Goal: Transaction & Acquisition: Purchase product/service

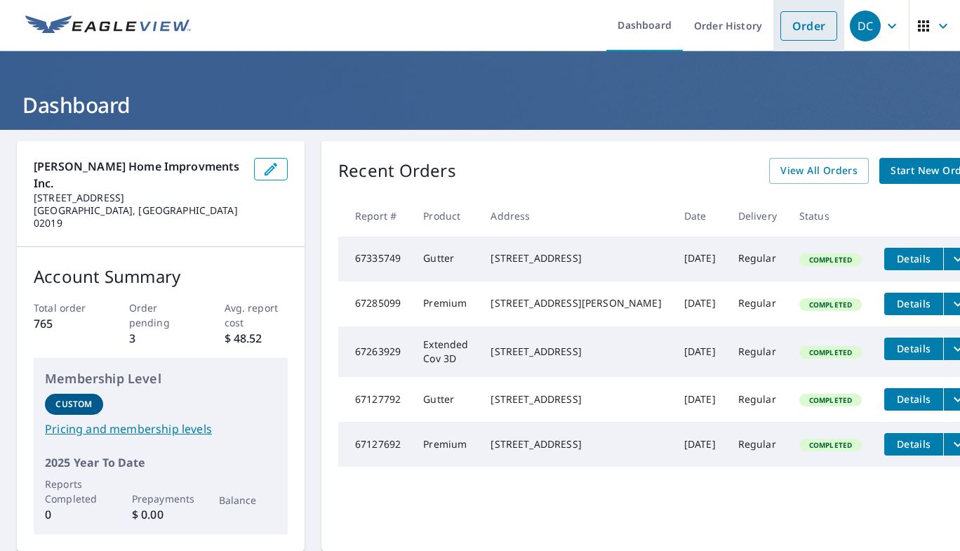
click at [787, 21] on link "Order" at bounding box center [809, 25] width 57 height 29
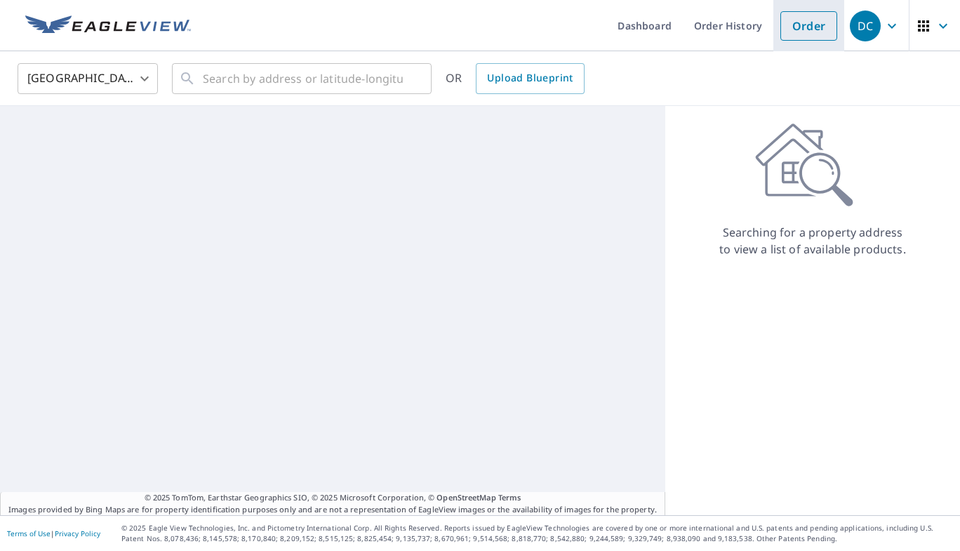
click at [787, 21] on link "Order" at bounding box center [809, 25] width 57 height 29
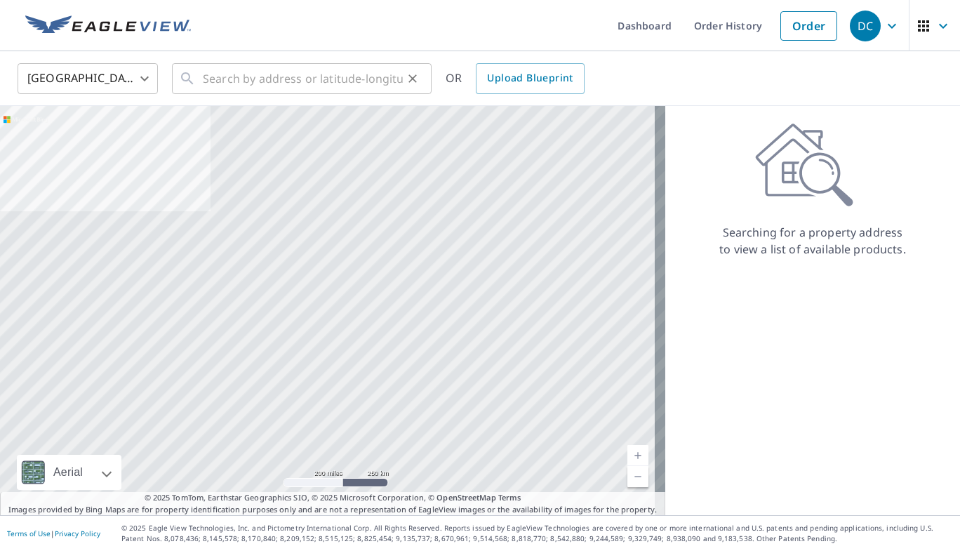
click at [178, 75] on div "​" at bounding box center [302, 78] width 260 height 31
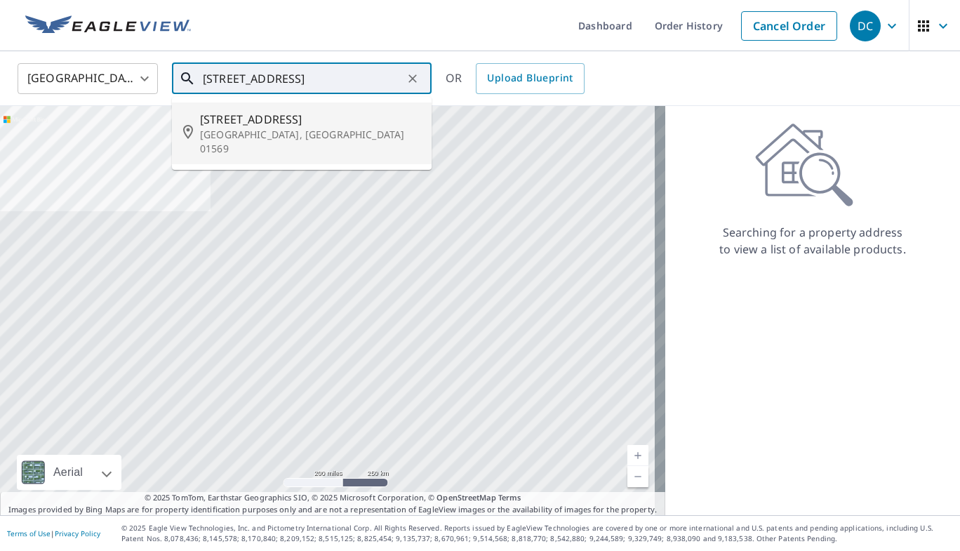
click at [223, 135] on p "[GEOGRAPHIC_DATA], [GEOGRAPHIC_DATA] 01569" at bounding box center [310, 142] width 220 height 28
type input "[STREET_ADDRESS]"
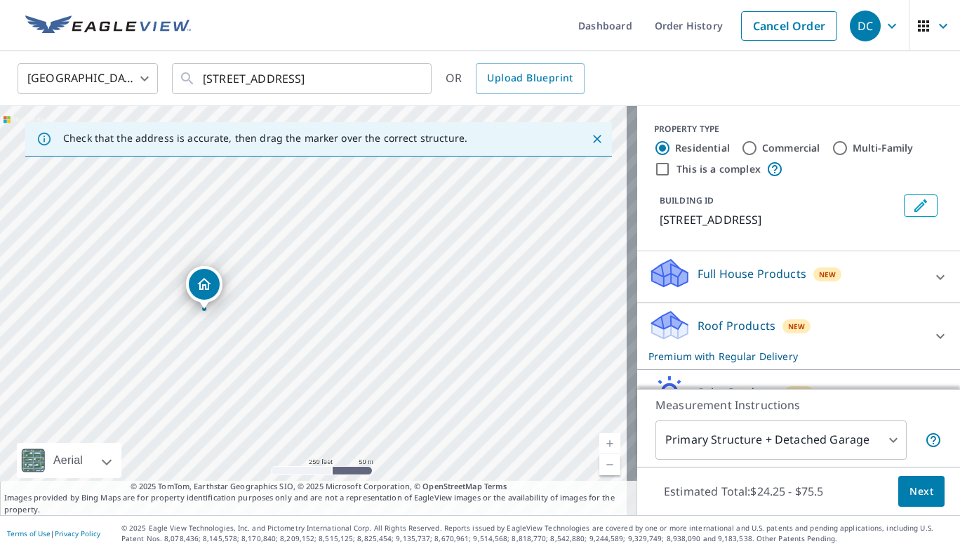
click at [223, 135] on p "Check that the address is accurate, then drag the marker over the correct struc…" at bounding box center [265, 138] width 404 height 13
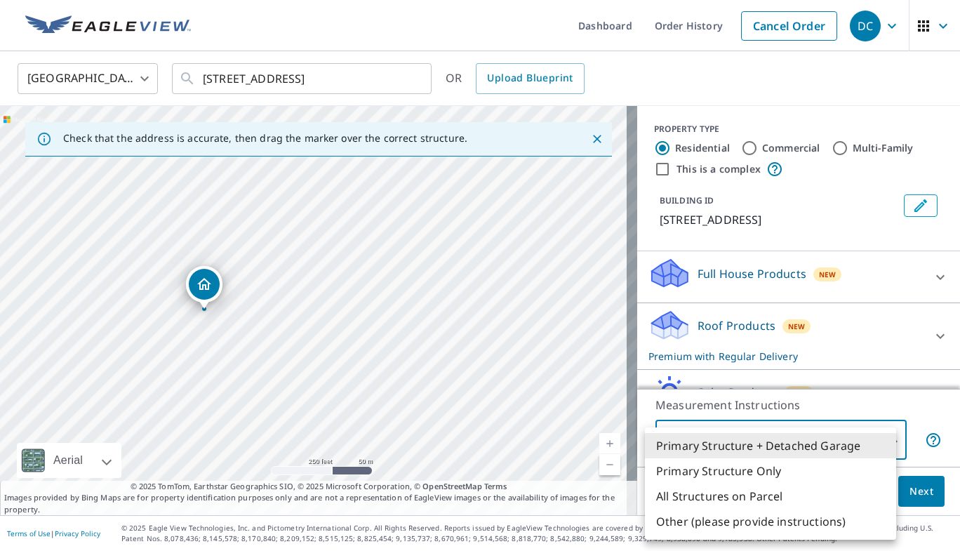
click at [675, 440] on body "DC DC Dashboard Order History Cancel Order DC [GEOGRAPHIC_DATA] [GEOGRAPHIC_DAT…" at bounding box center [480, 275] width 960 height 551
click at [850, 445] on li "Primary Structure + Detached Garage" at bounding box center [770, 445] width 251 height 25
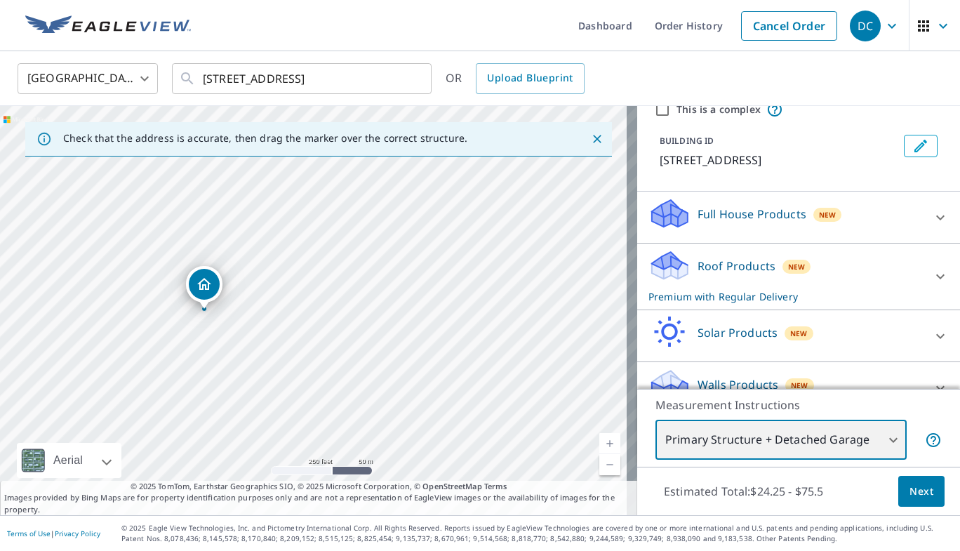
scroll to position [85, 0]
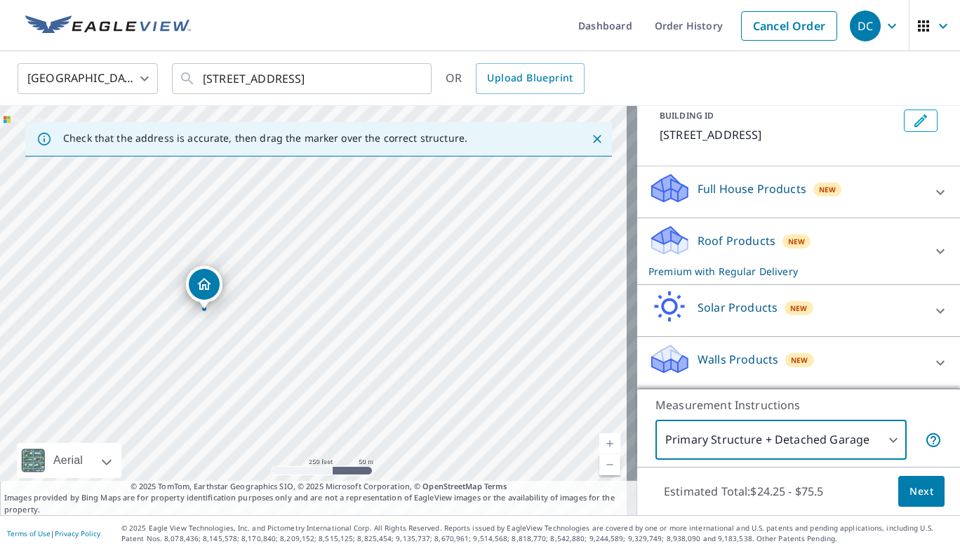
click at [710, 245] on p "Roof Products" at bounding box center [737, 240] width 78 height 17
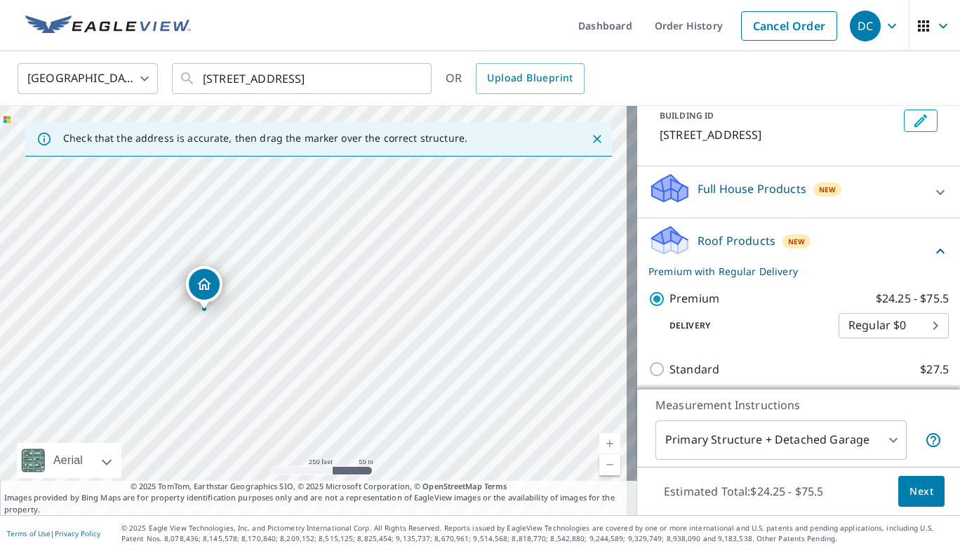
click at [710, 245] on p "Roof Products" at bounding box center [737, 240] width 78 height 17
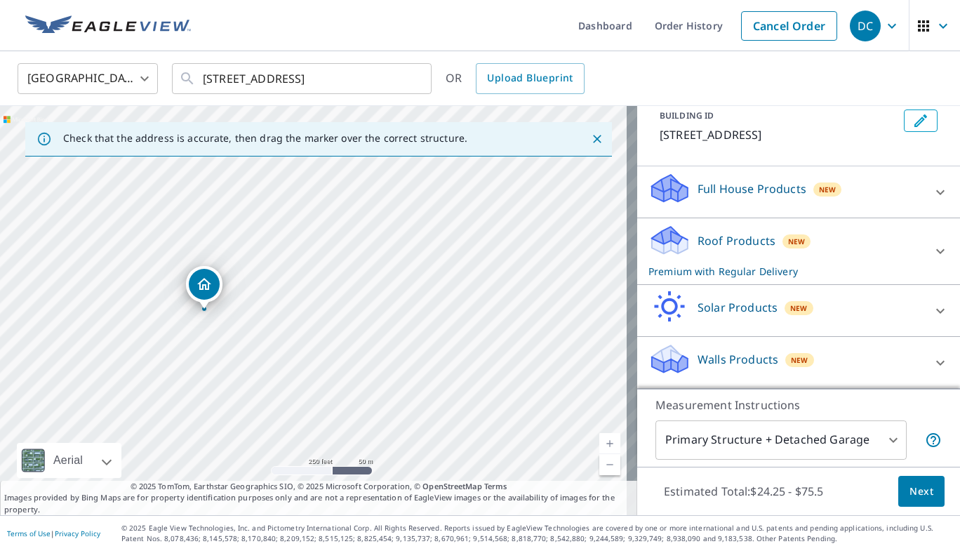
click at [656, 407] on p "Measurement Instructions" at bounding box center [799, 405] width 286 height 17
click at [932, 253] on icon at bounding box center [940, 251] width 17 height 17
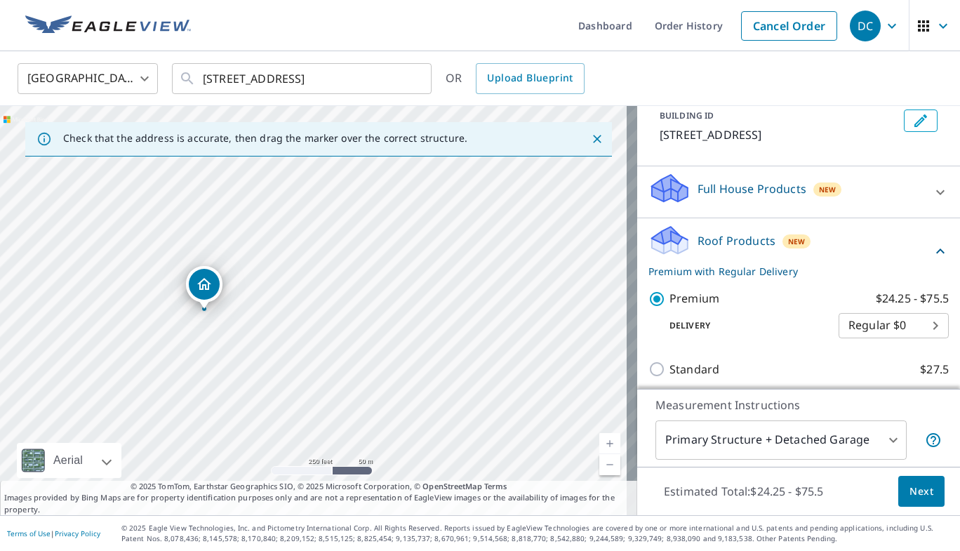
click at [932, 248] on icon at bounding box center [940, 251] width 17 height 17
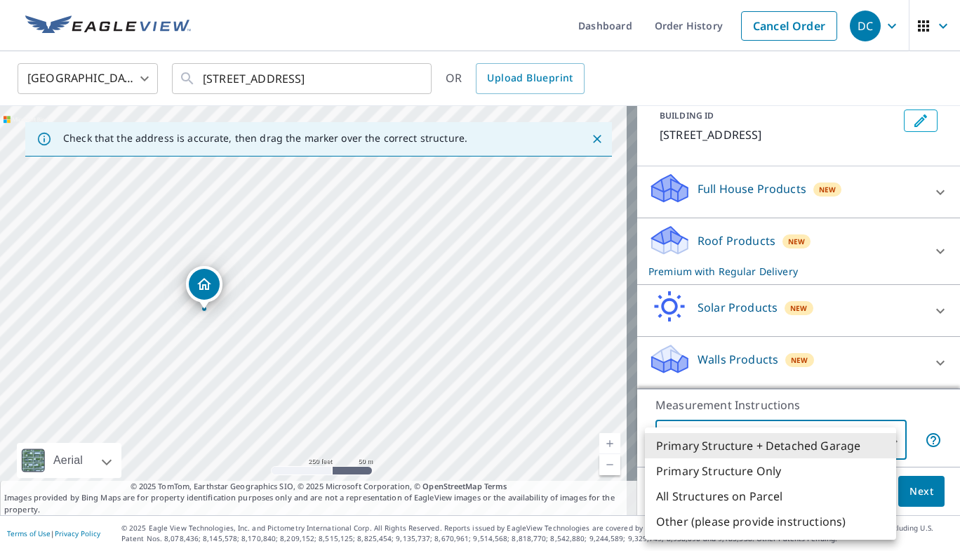
click at [797, 449] on body "DC DC Dashboard Order History Cancel Order DC [GEOGRAPHIC_DATA] [GEOGRAPHIC_DAT…" at bounding box center [480, 275] width 960 height 551
click at [797, 449] on li "Primary Structure + Detached Garage" at bounding box center [770, 445] width 251 height 25
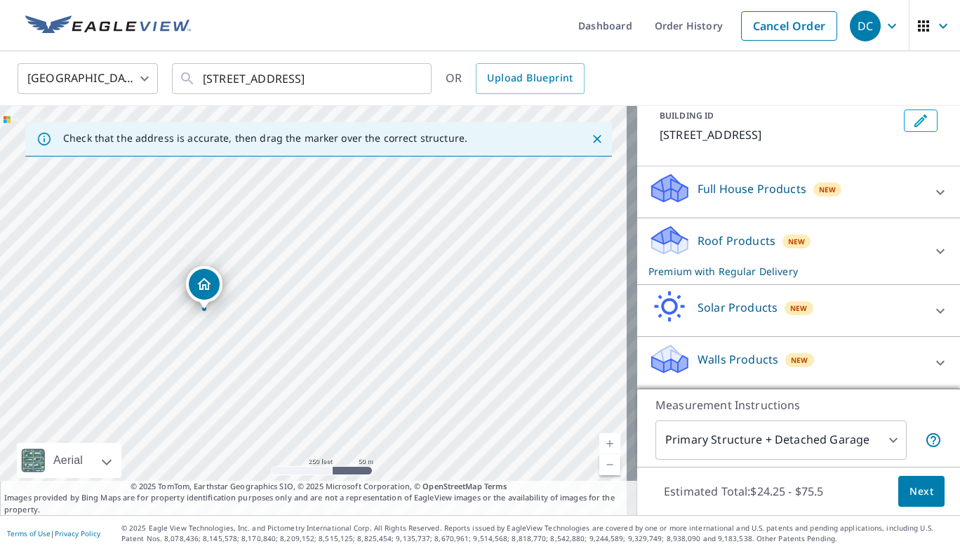
click at [797, 449] on li "Primary Structure + Detached Garage" at bounding box center [739, 451] width 189 height 14
click at [797, 449] on body "DC DC Dashboard Order History Cancel Order DC [GEOGRAPHIC_DATA] [GEOGRAPHIC_DAT…" at bounding box center [480, 275] width 960 height 551
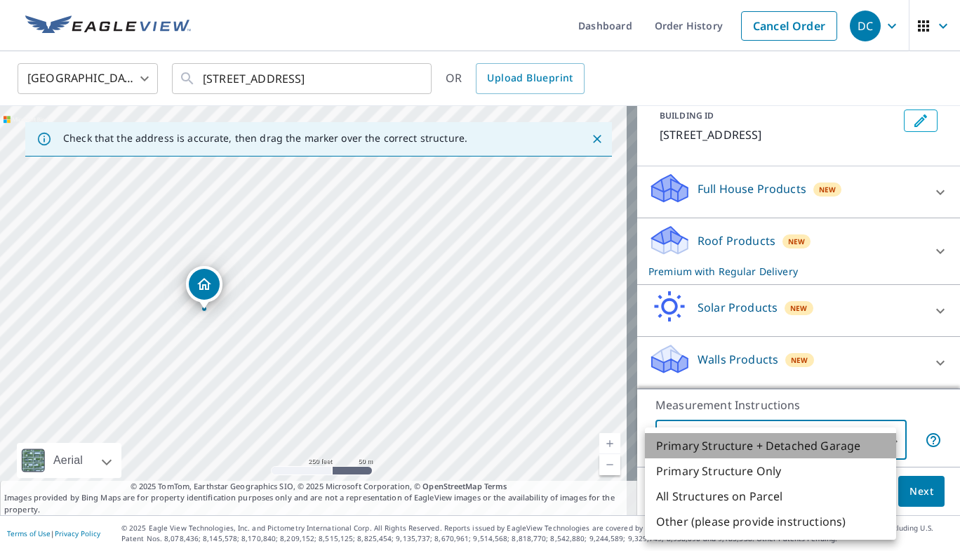
click at [797, 449] on li "Primary Structure + Detached Garage" at bounding box center [770, 445] width 251 height 25
click at [880, 436] on body "DC DC Dashboard Order History Cancel Order DC [GEOGRAPHIC_DATA] [GEOGRAPHIC_DAT…" at bounding box center [480, 275] width 960 height 551
click at [880, 436] on li "Primary Structure + Detached Garage" at bounding box center [770, 445] width 251 height 25
click at [745, 449] on body "DC DC Dashboard Order History Cancel Order DC [GEOGRAPHIC_DATA] [GEOGRAPHIC_DAT…" at bounding box center [480, 275] width 960 height 551
click at [724, 499] on li "All Structures on Parcel" at bounding box center [770, 496] width 251 height 25
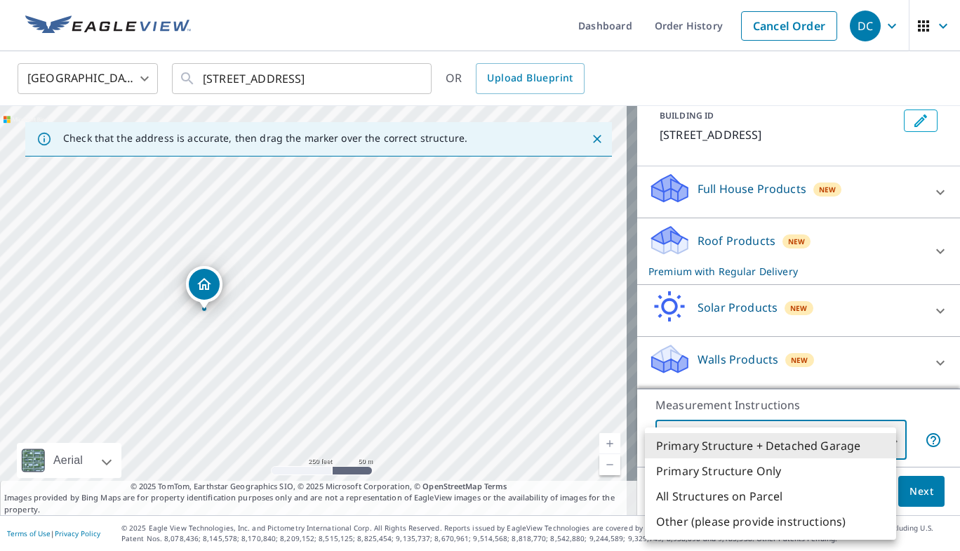
type input "3"
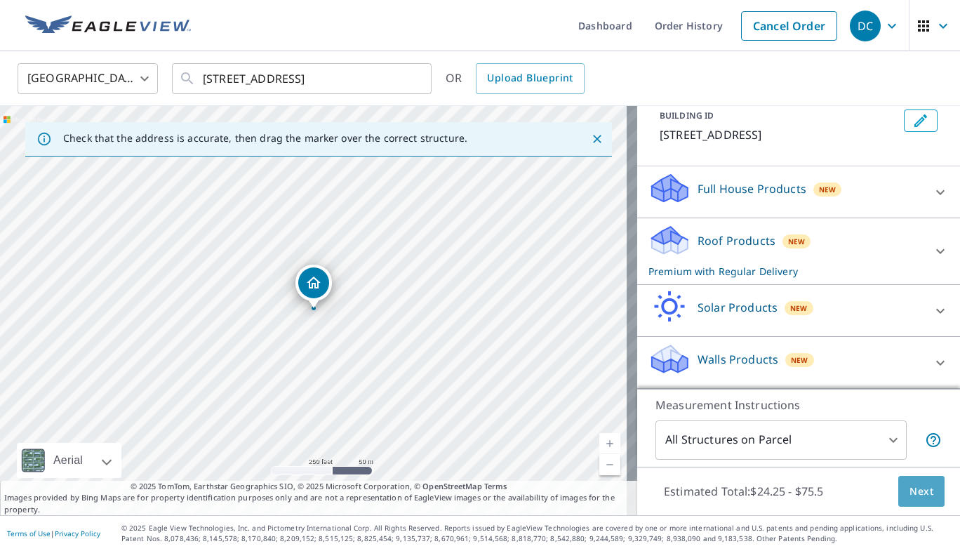
click at [910, 489] on span "Next" at bounding box center [922, 492] width 24 height 18
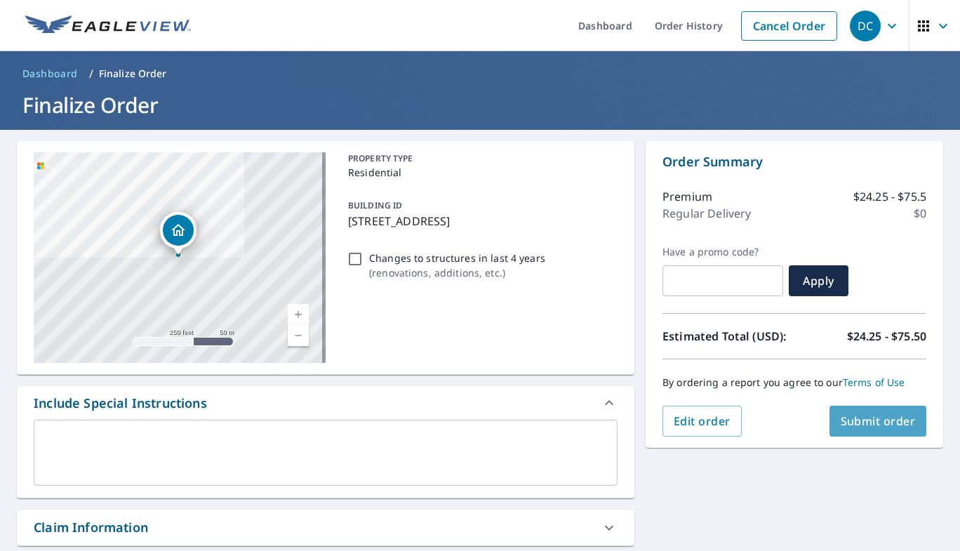
click at [849, 427] on span "Submit order" at bounding box center [878, 420] width 75 height 15
checkbox input "true"
